Goal: Task Accomplishment & Management: Manage account settings

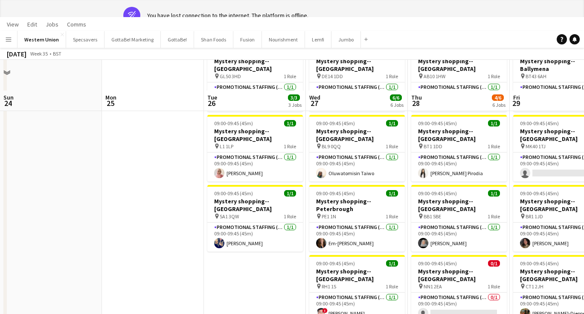
scroll to position [0, 240]
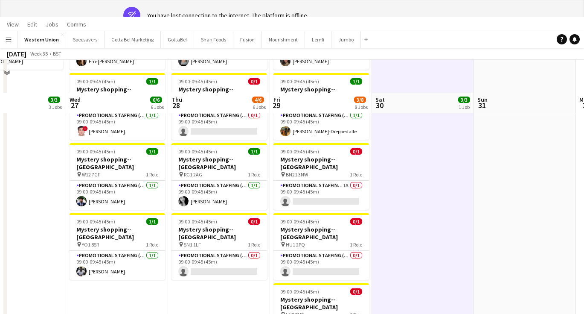
scroll to position [263, 0]
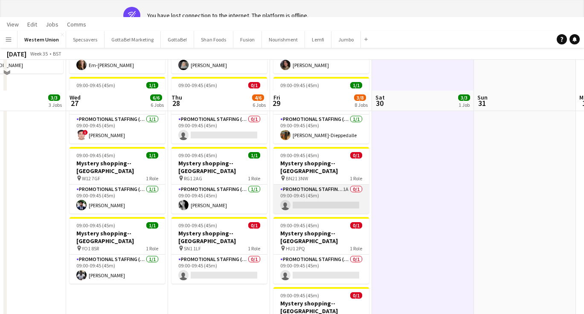
click at [318, 184] on app-card-role "Promotional Staffing (Mystery Shopper) 1A 0/1 09:00-09:45 (45m) single-neutral-…" at bounding box center [322, 198] width 96 height 29
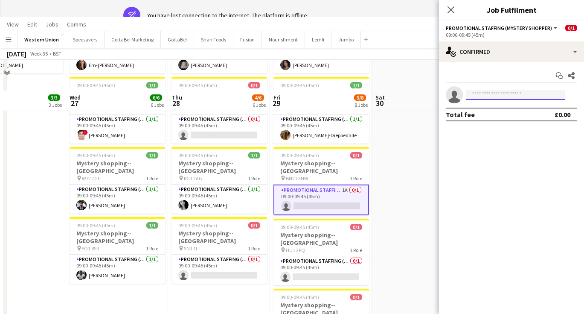
click at [540, 91] on input at bounding box center [516, 95] width 99 height 10
type input "***"
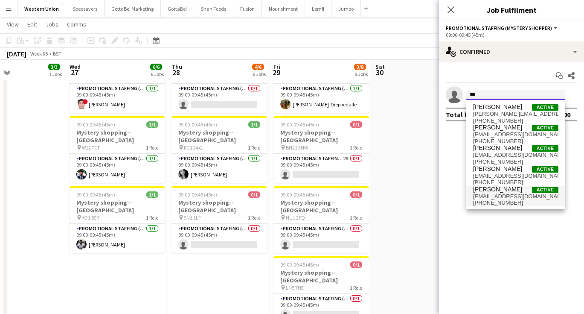
type input "***"
click at [517, 196] on span "[EMAIL_ADDRESS][DOMAIN_NAME]" at bounding box center [515, 196] width 85 height 7
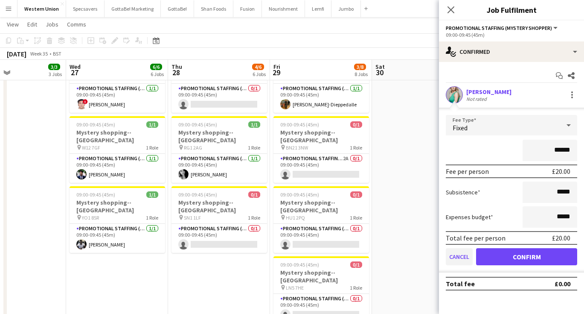
click at [455, 259] on button "Cancel" at bounding box center [459, 256] width 27 height 17
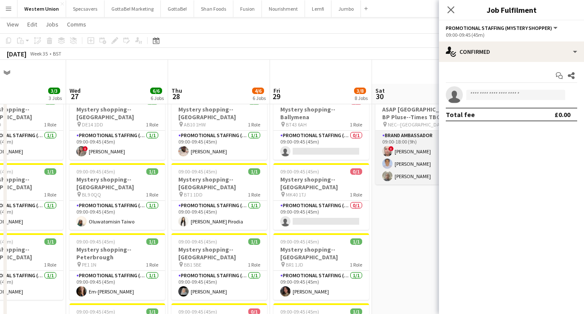
scroll to position [0, 0]
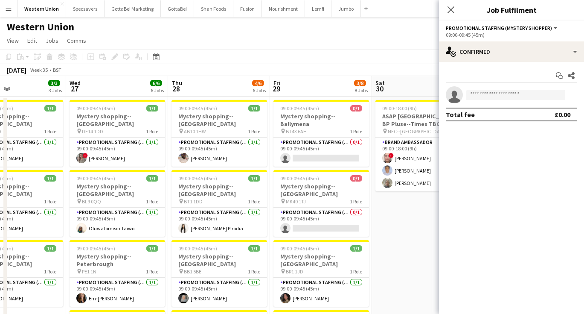
click at [328, 37] on app-page-menu "View Day view expanded Day view collapsed Month view Date picker Jump to [DATE]…" at bounding box center [292, 41] width 584 height 16
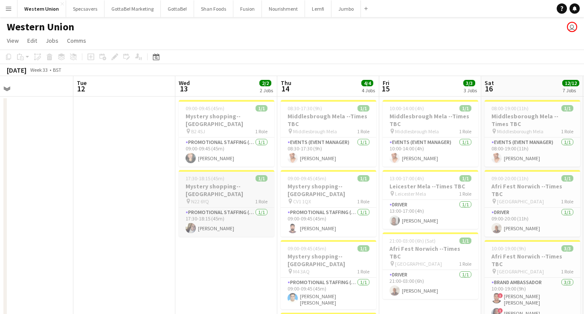
scroll to position [0, 237]
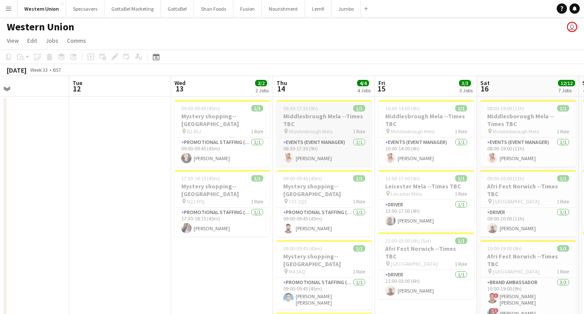
click at [312, 117] on h3 "Middlesbrough Mela --Times TBC" at bounding box center [325, 119] width 96 height 15
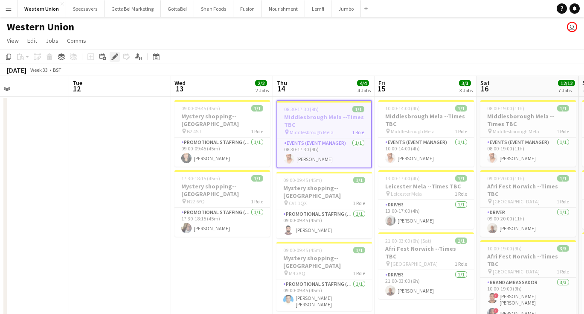
click at [113, 55] on icon "Edit" at bounding box center [114, 56] width 7 height 7
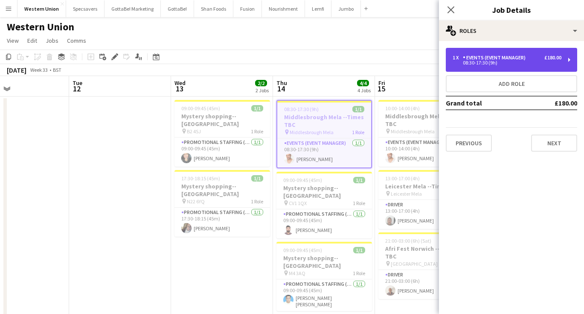
click at [498, 61] on div "08:30-17:30 (9h)" at bounding box center [507, 63] width 109 height 4
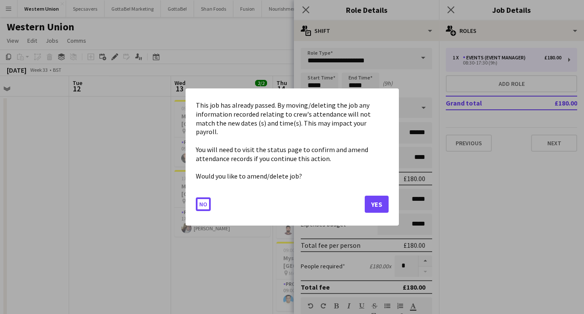
drag, startPoint x: 324, startPoint y: 85, endPoint x: 311, endPoint y: 86, distance: 12.4
click at [374, 196] on button "Yes" at bounding box center [377, 204] width 24 height 17
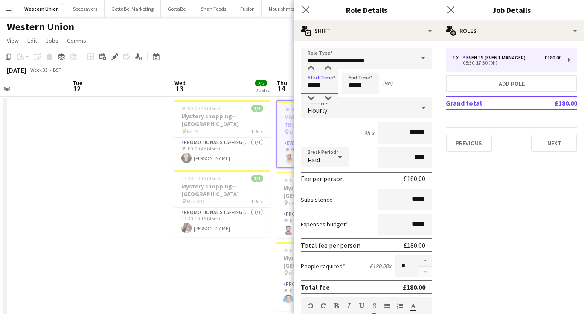
drag, startPoint x: 325, startPoint y: 86, endPoint x: 310, endPoint y: 86, distance: 14.9
click at [310, 86] on input "*****" at bounding box center [320, 83] width 38 height 21
type input "*****"
click at [451, 10] on icon at bounding box center [451, 10] width 8 height 8
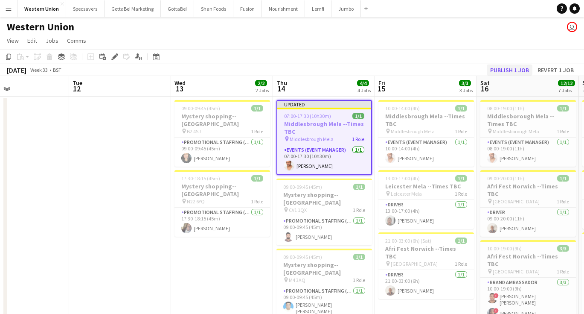
click at [520, 69] on button "Publish 1 job" at bounding box center [510, 69] width 46 height 11
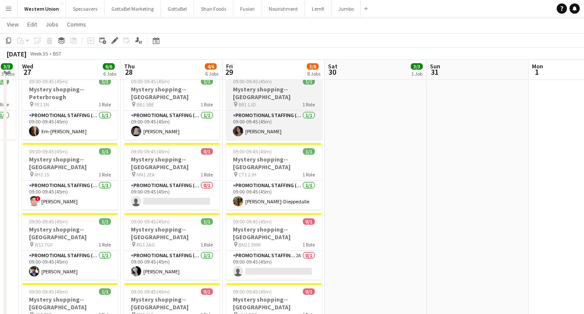
scroll to position [166, 0]
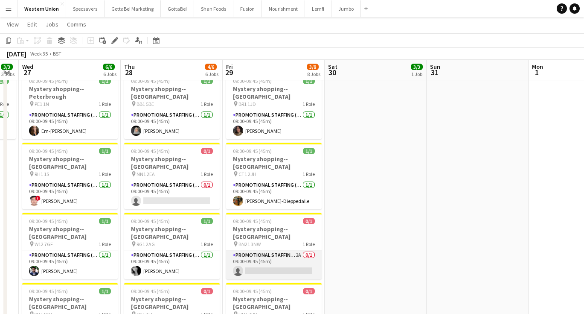
click at [269, 250] on app-card-role "Promotional Staffing (Mystery Shopper) 2A 0/1 09:00-09:45 (45m) single-neutral-…" at bounding box center [274, 264] width 96 height 29
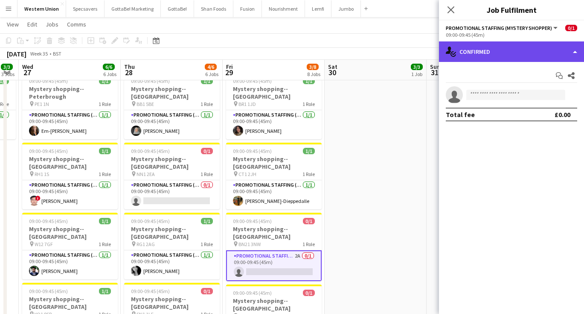
click at [499, 47] on div "single-neutral-actions-check-2 Confirmed" at bounding box center [511, 51] width 145 height 20
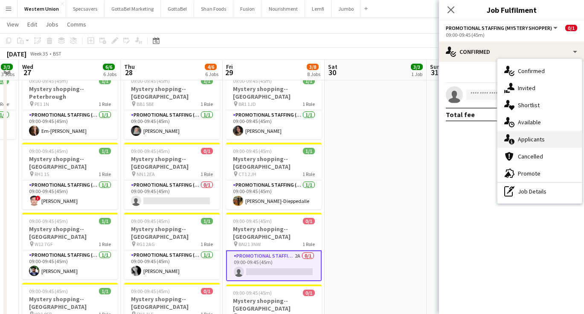
click at [527, 135] on div "single-neutral-actions-information Applicants" at bounding box center [540, 139] width 85 height 17
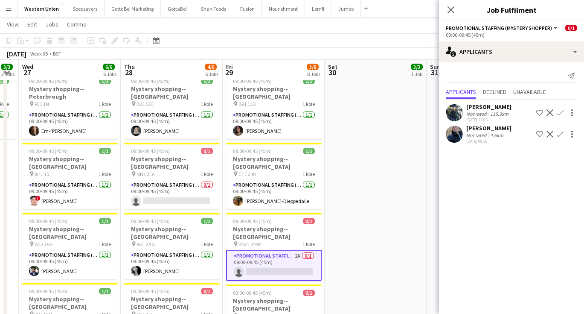
click at [561, 133] on app-icon "Confirm" at bounding box center [560, 134] width 7 height 7
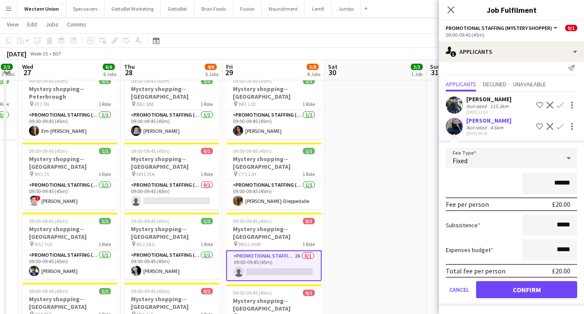
scroll to position [8, 0]
click at [507, 289] on button "Confirm" at bounding box center [526, 289] width 101 height 17
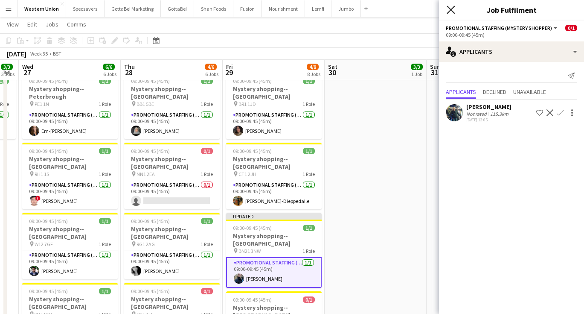
click at [449, 10] on icon "Close pop-in" at bounding box center [451, 10] width 8 height 8
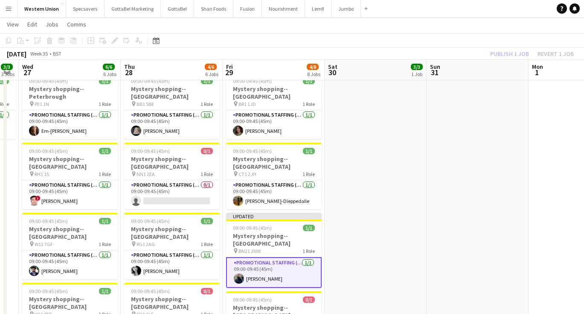
click at [469, 179] on app-date-cell at bounding box center [478, 220] width 102 height 582
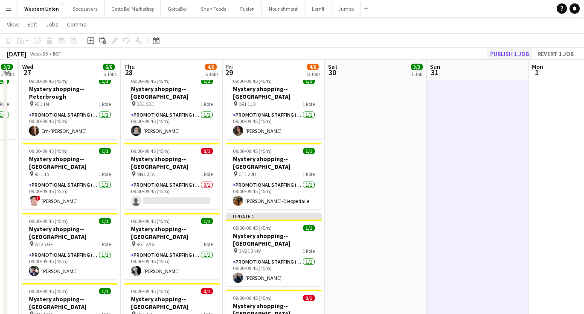
click at [517, 51] on button "Publish 1 job" at bounding box center [510, 53] width 46 height 11
